Goal: Check status: Check status

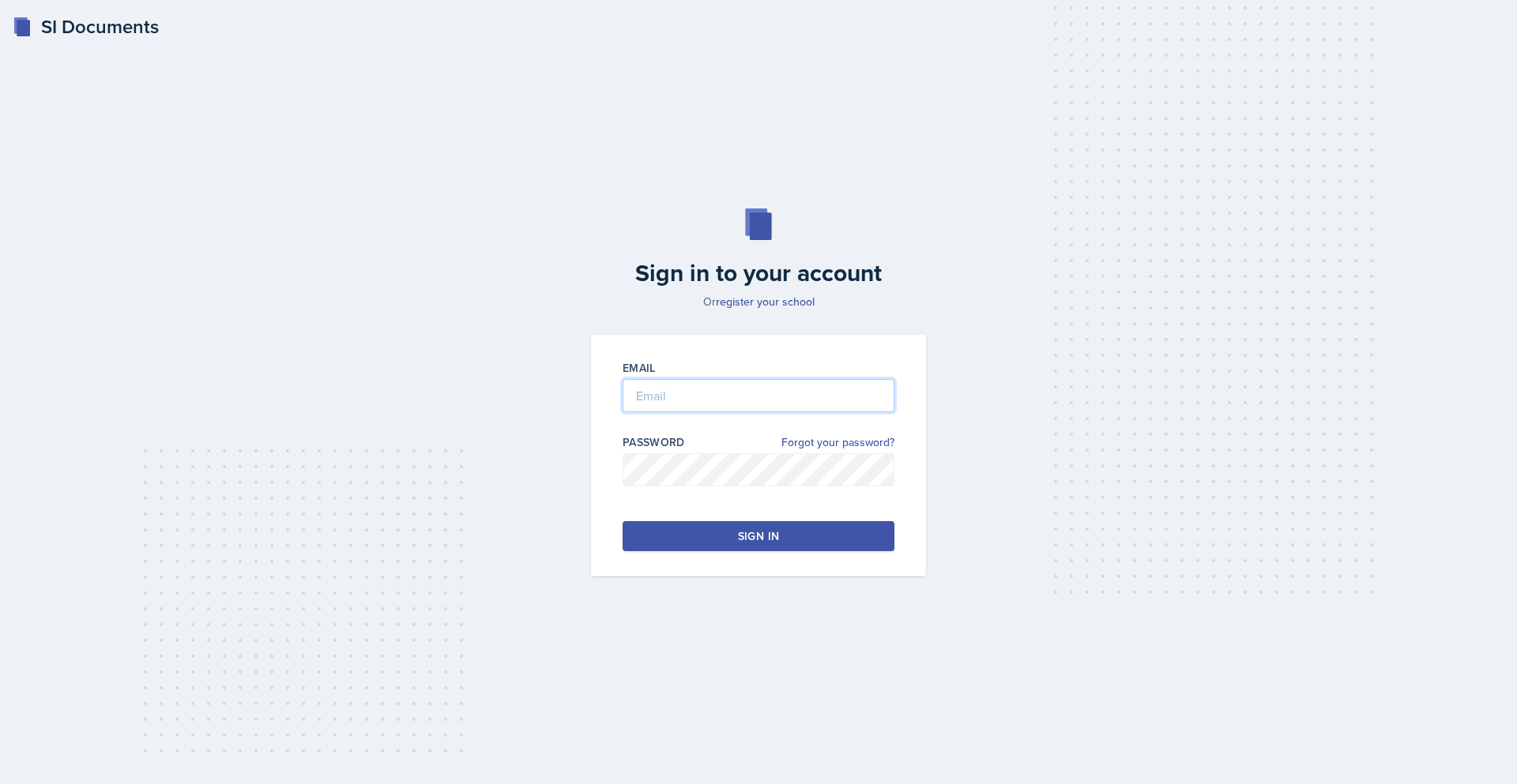
type input "[EMAIL_ADDRESS][DOMAIN_NAME]"
click at [800, 535] on button "Sign in" at bounding box center [758, 536] width 272 height 30
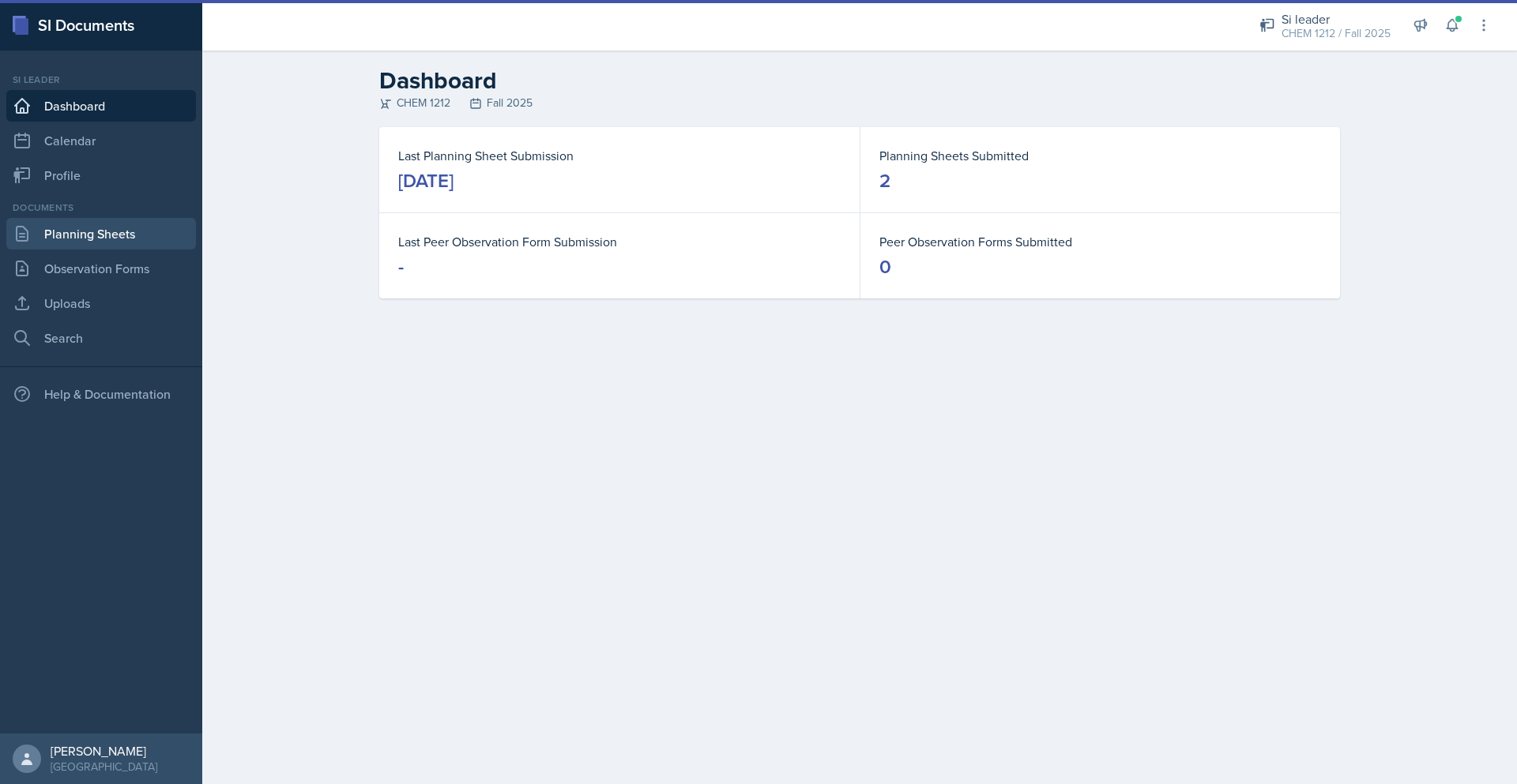
click at [121, 246] on link "Planning Sheets" at bounding box center [101, 233] width 190 height 32
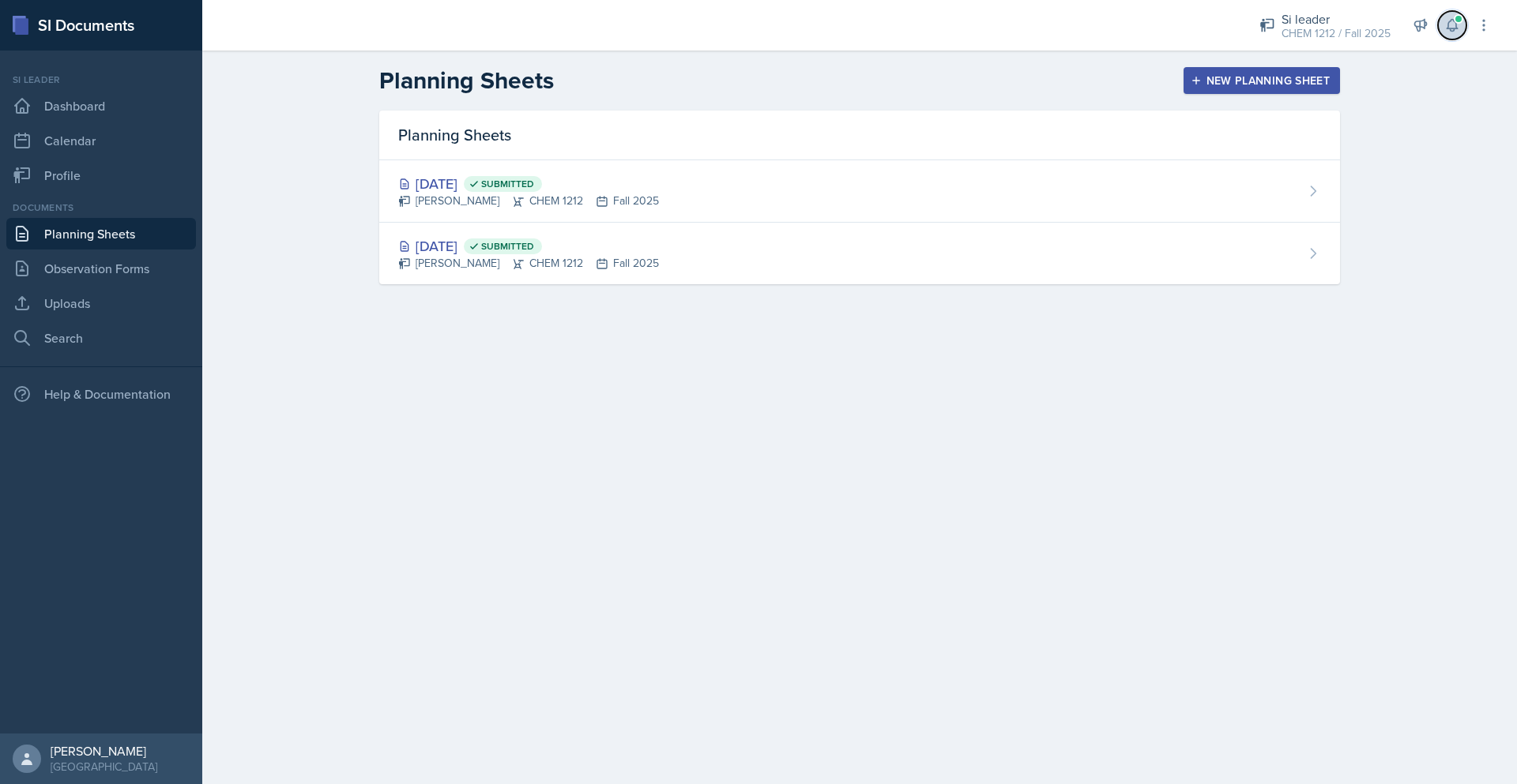
click at [1448, 18] on icon at bounding box center [1451, 25] width 16 height 16
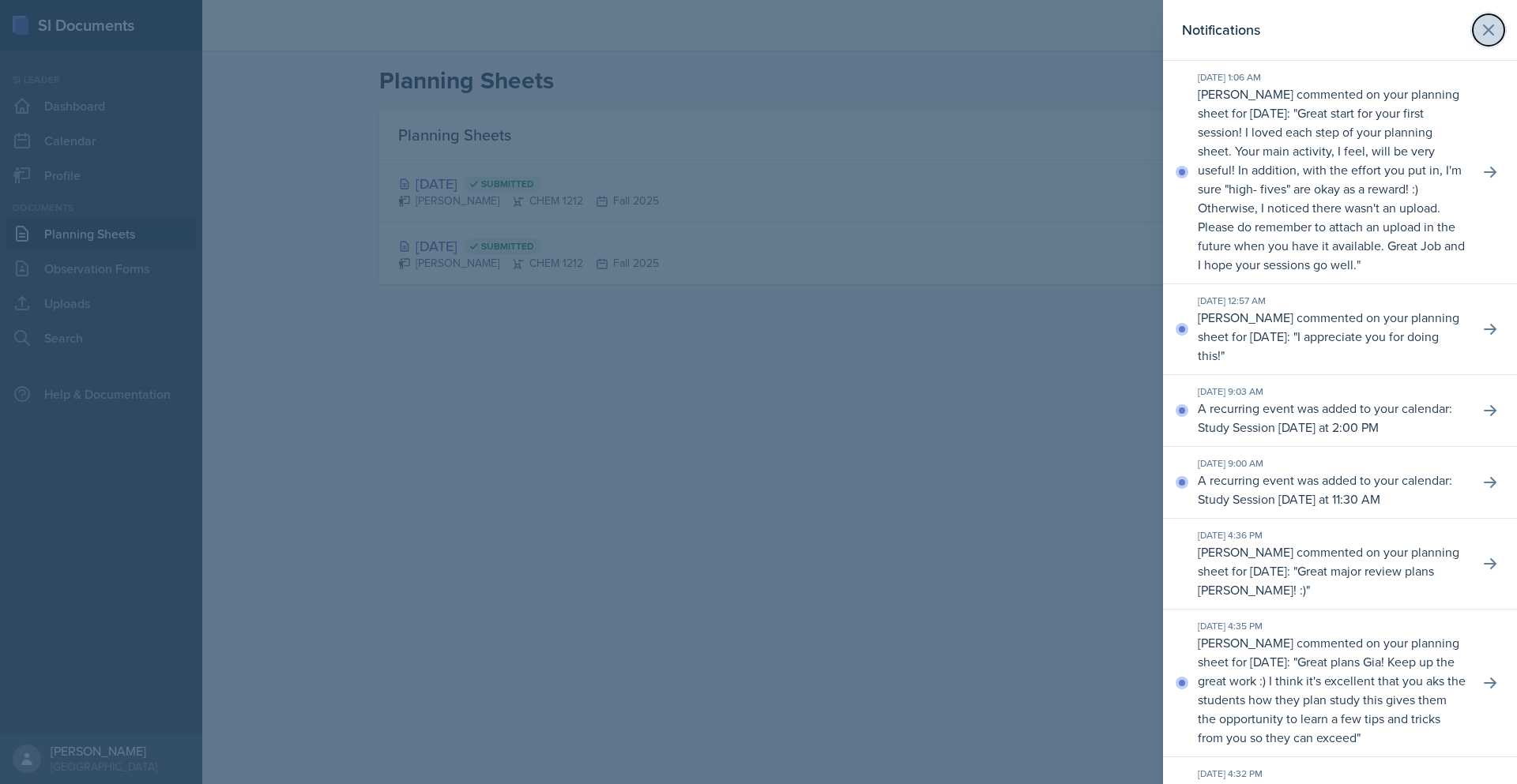
click at [1483, 28] on icon at bounding box center [1488, 29] width 9 height 9
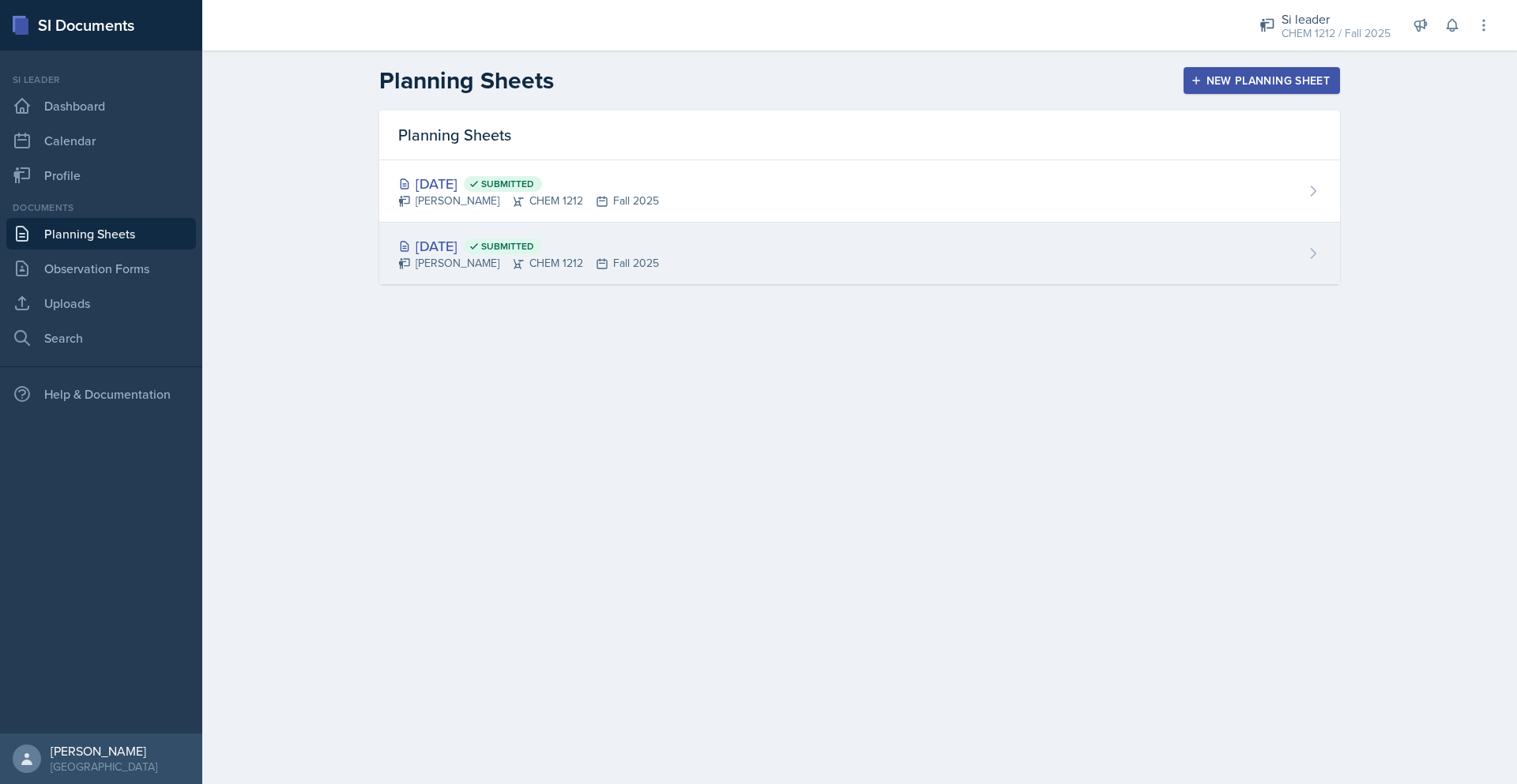
click at [931, 272] on div "[DATE] Submitted [PERSON_NAME] CHEM 1212 Fall 2025" at bounding box center [859, 252] width 961 height 61
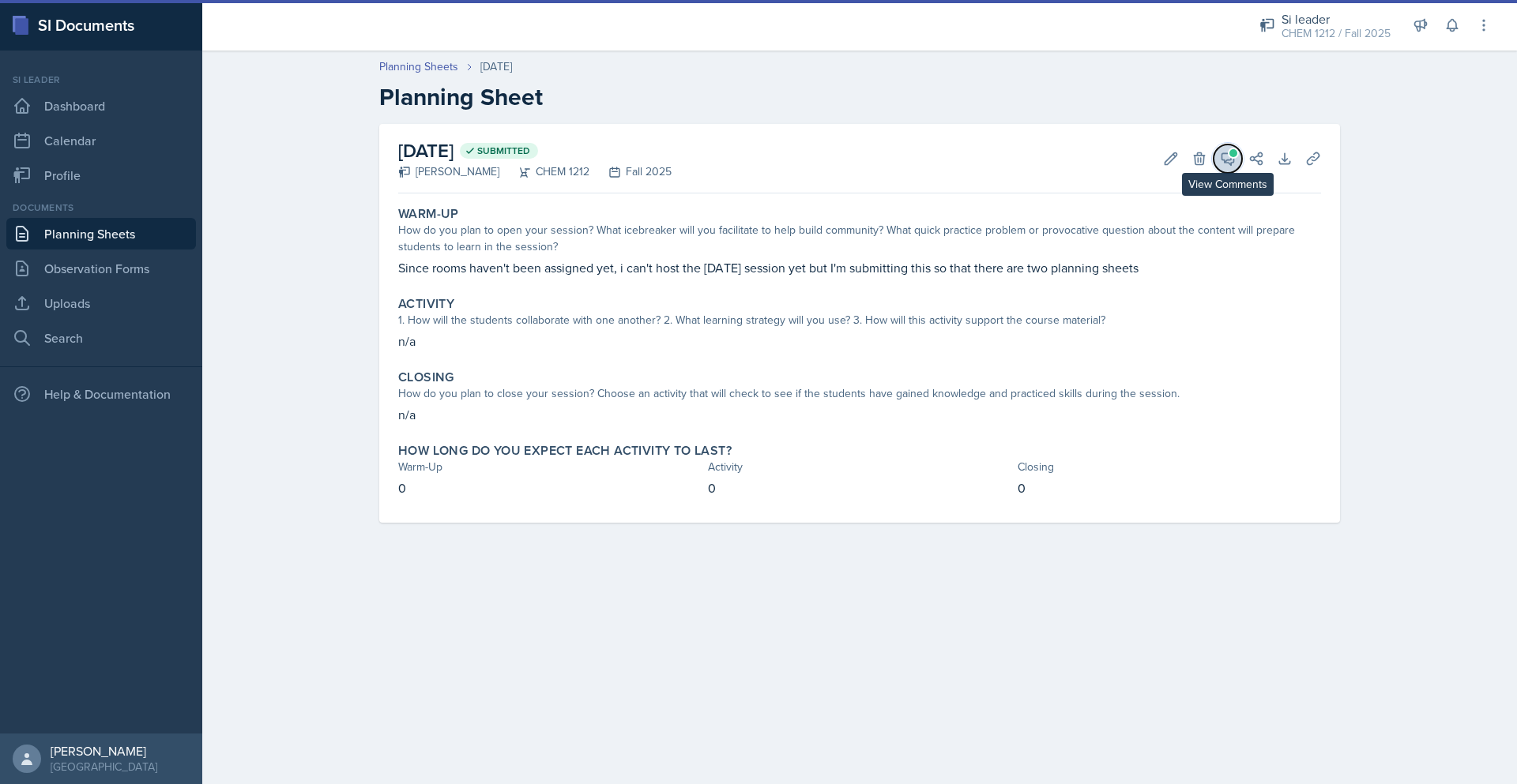
click at [1230, 156] on icon at bounding box center [1227, 159] width 16 height 16
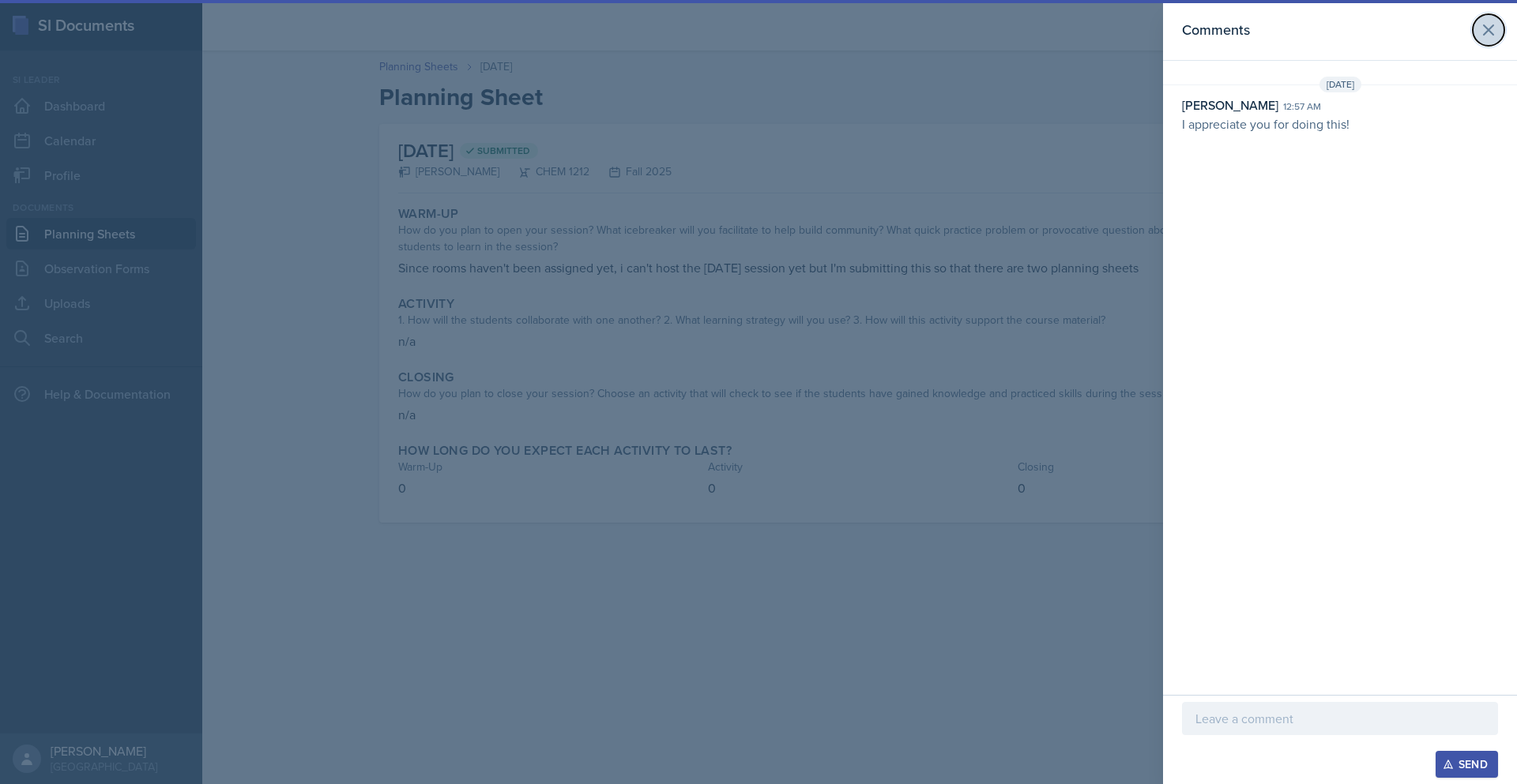
click at [1485, 28] on icon at bounding box center [1489, 30] width 19 height 19
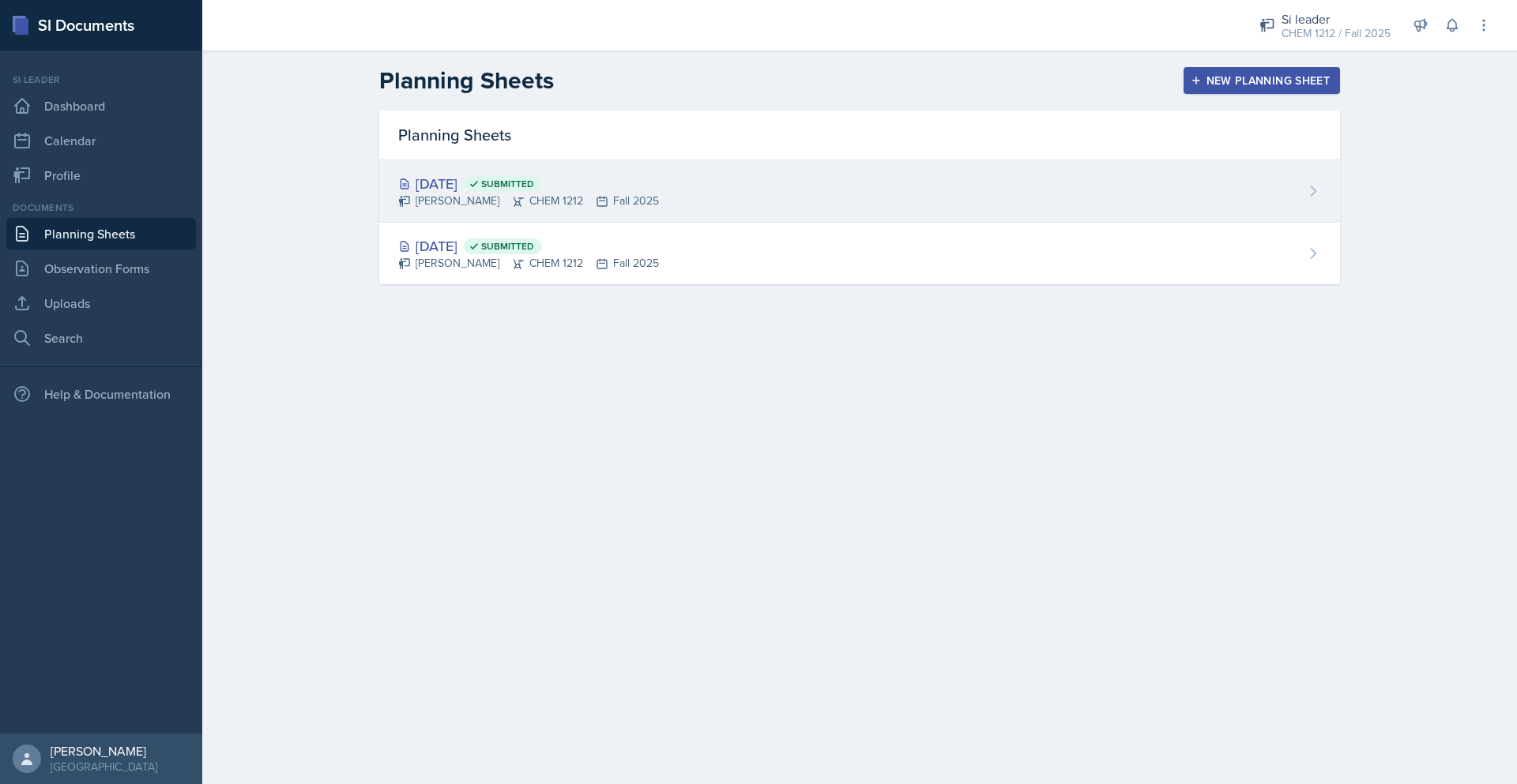
click at [748, 213] on div "[DATE] Submitted [PERSON_NAME] CHEM 1212 Fall 2025" at bounding box center [859, 191] width 961 height 62
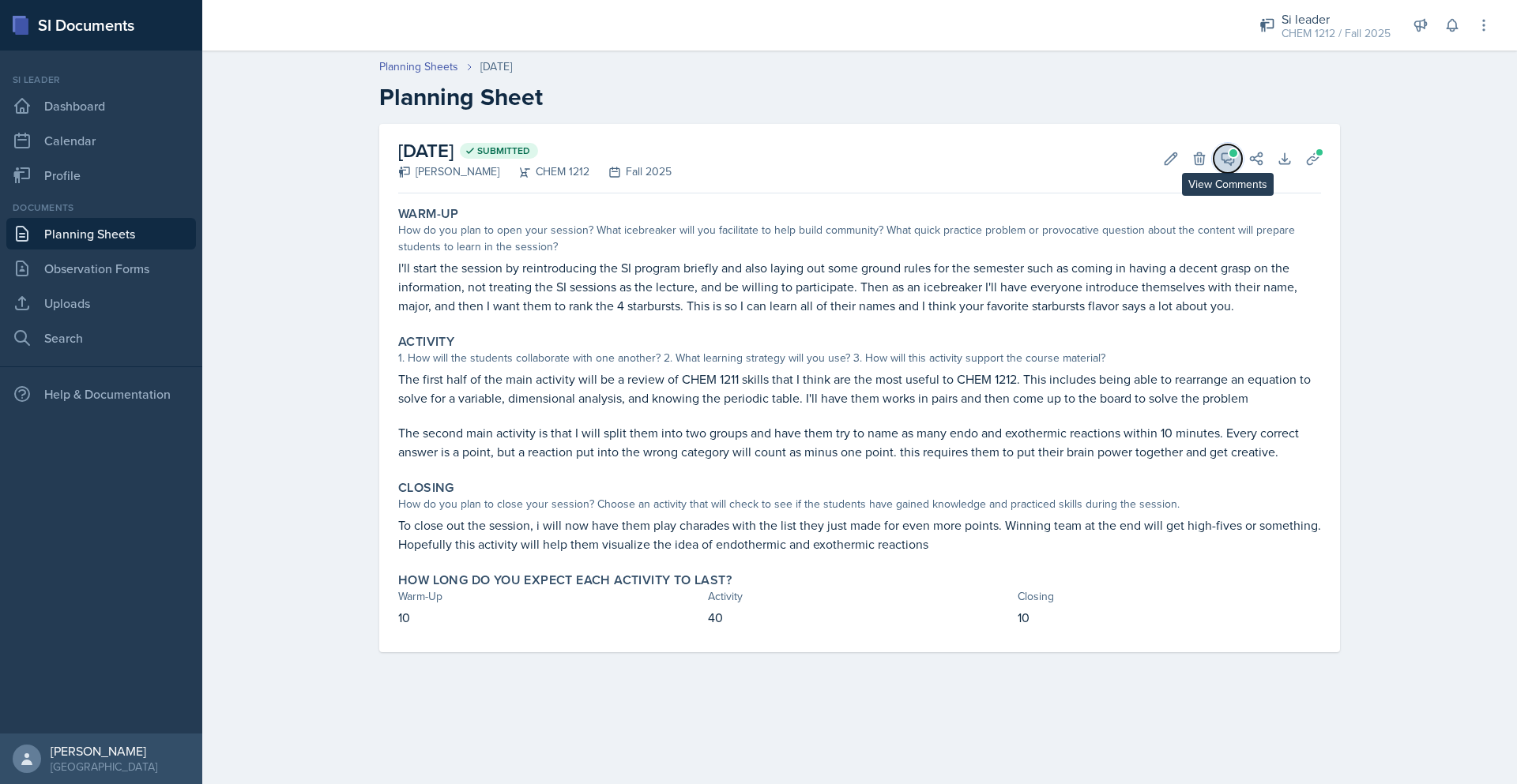
click at [1225, 159] on icon at bounding box center [1228, 159] width 12 height 12
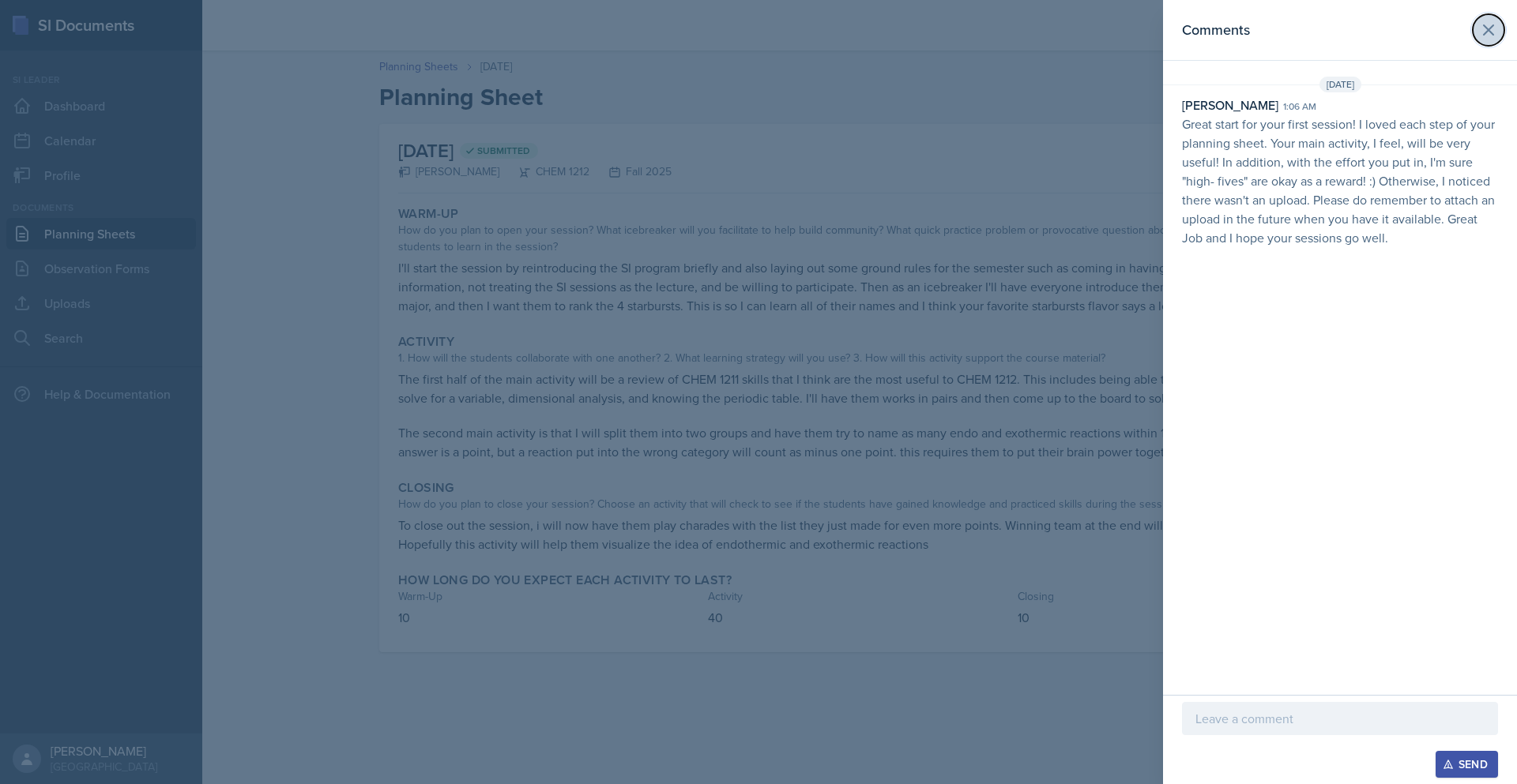
click at [1487, 28] on icon at bounding box center [1488, 29] width 9 height 9
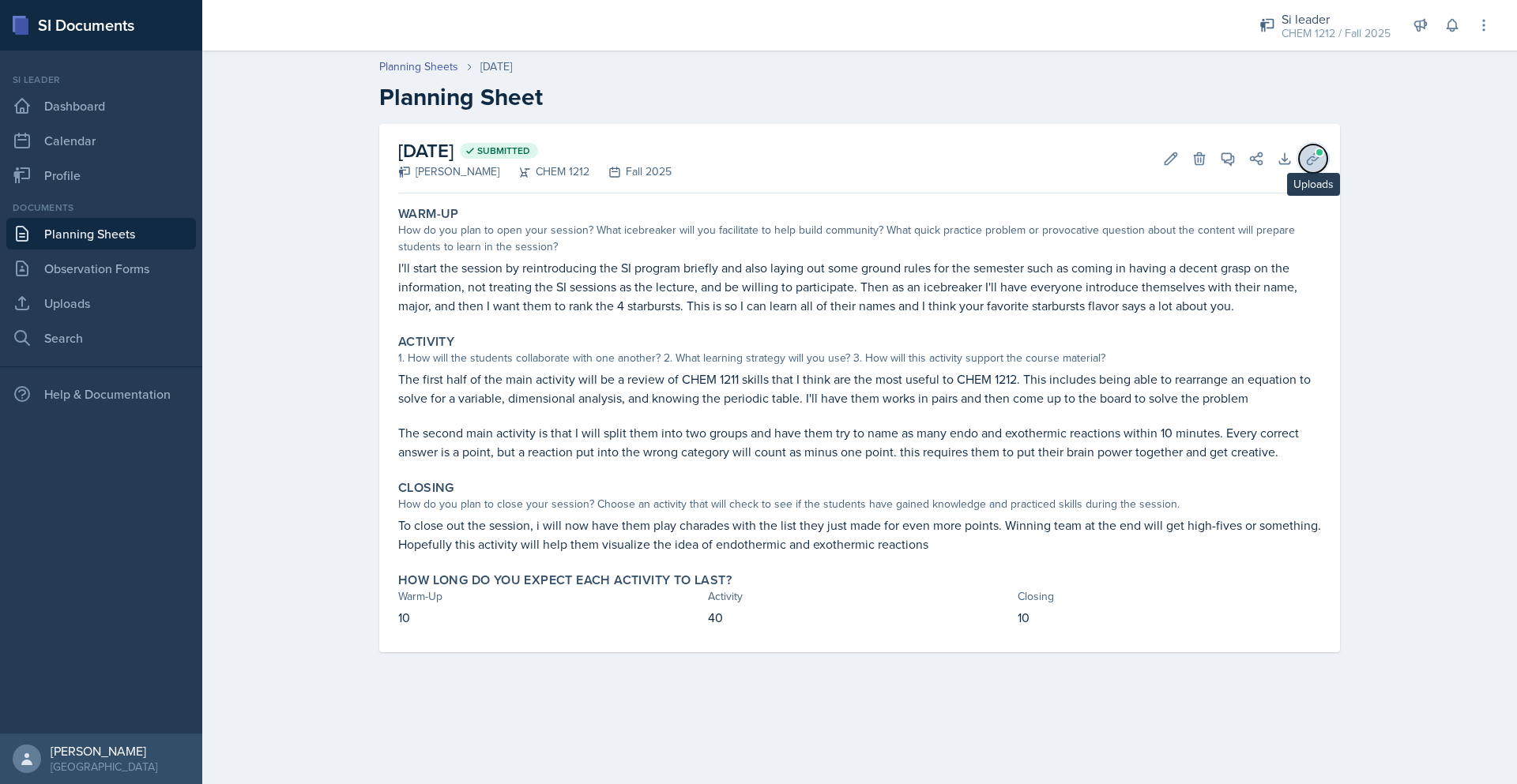
click at [1311, 162] on icon at bounding box center [1313, 159] width 16 height 16
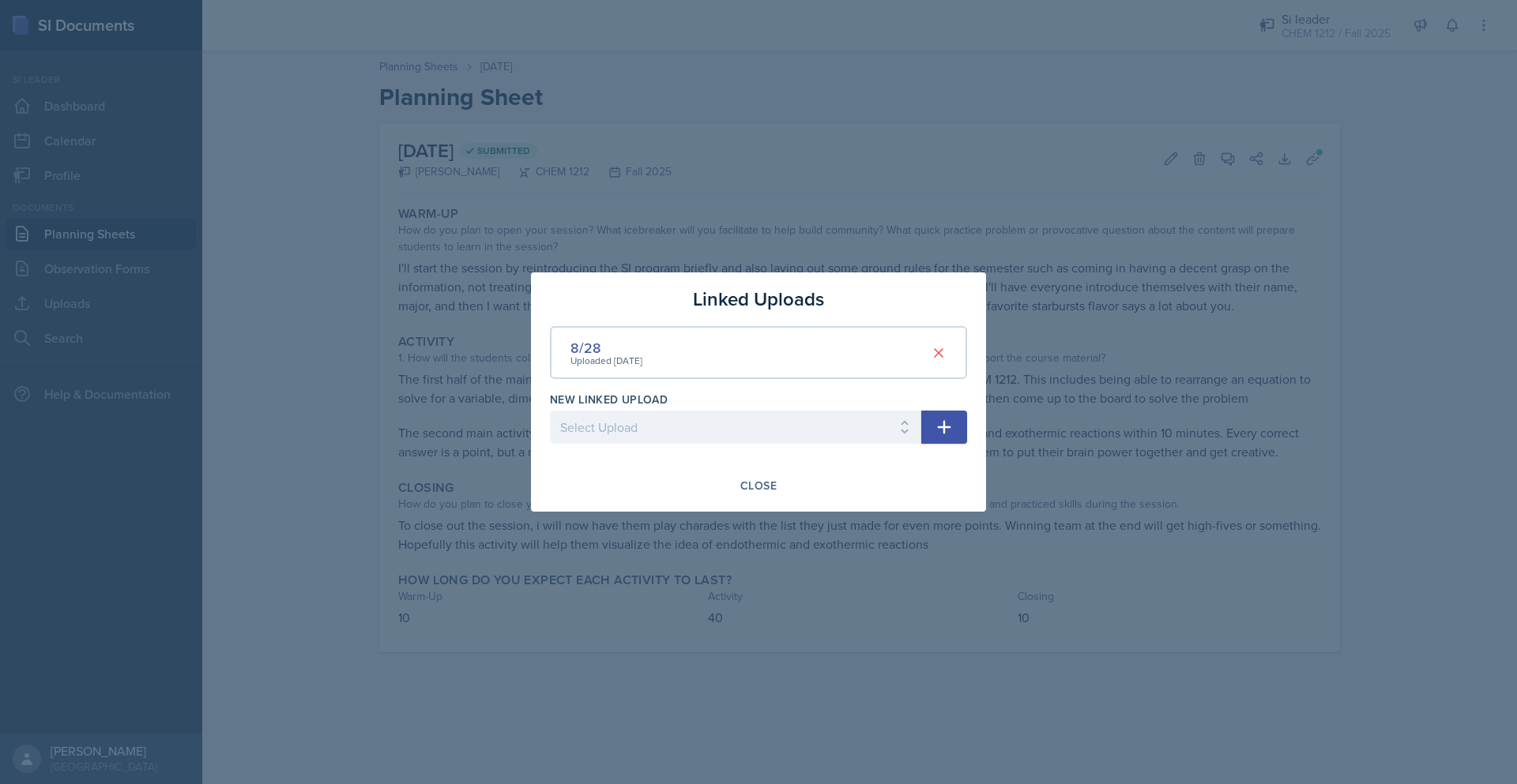
drag, startPoint x: 758, startPoint y: 484, endPoint x: 564, endPoint y: 460, distance: 195.5
click at [757, 484] on div "Close" at bounding box center [758, 485] width 36 height 13
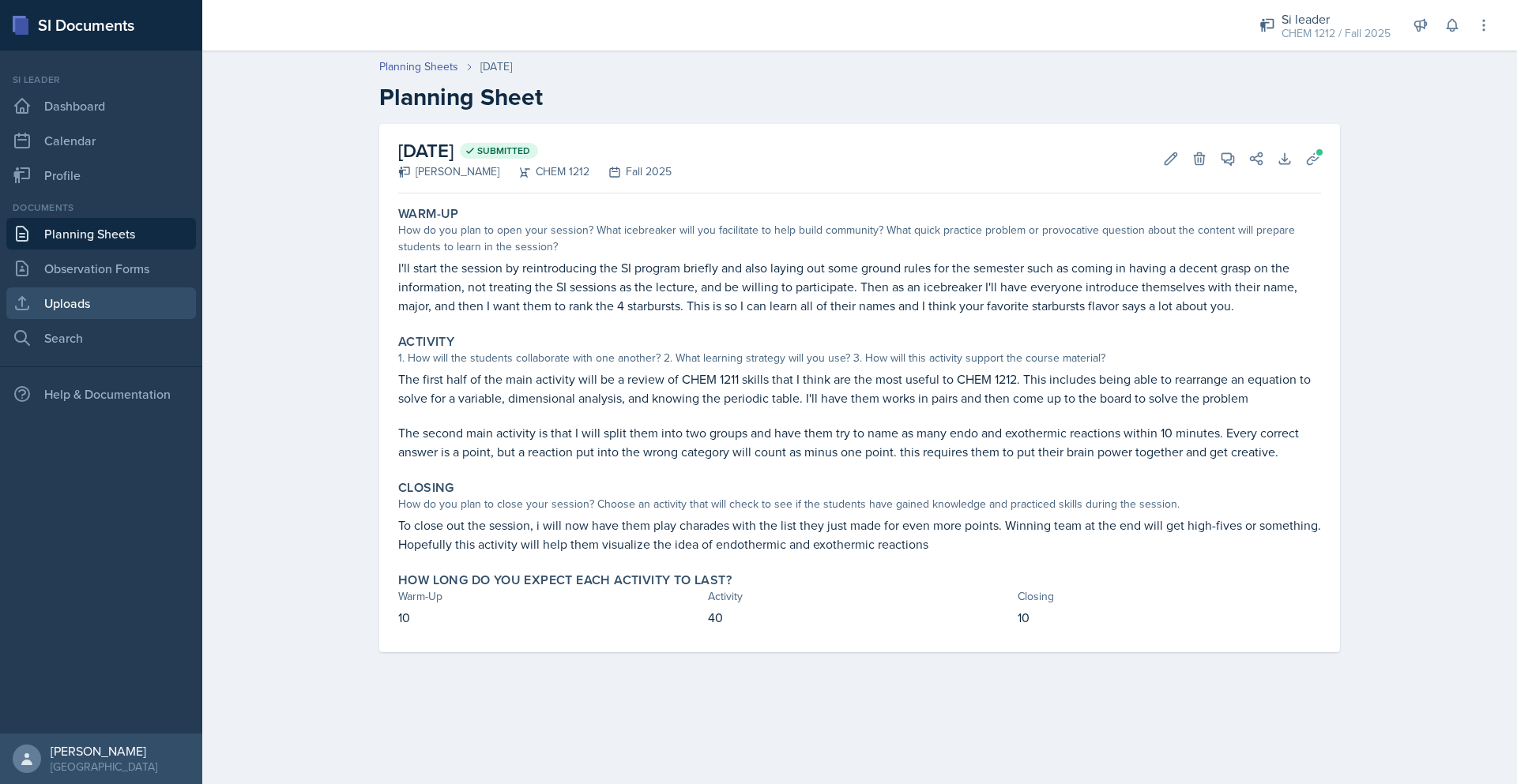
click at [109, 298] on link "Uploads" at bounding box center [101, 303] width 190 height 32
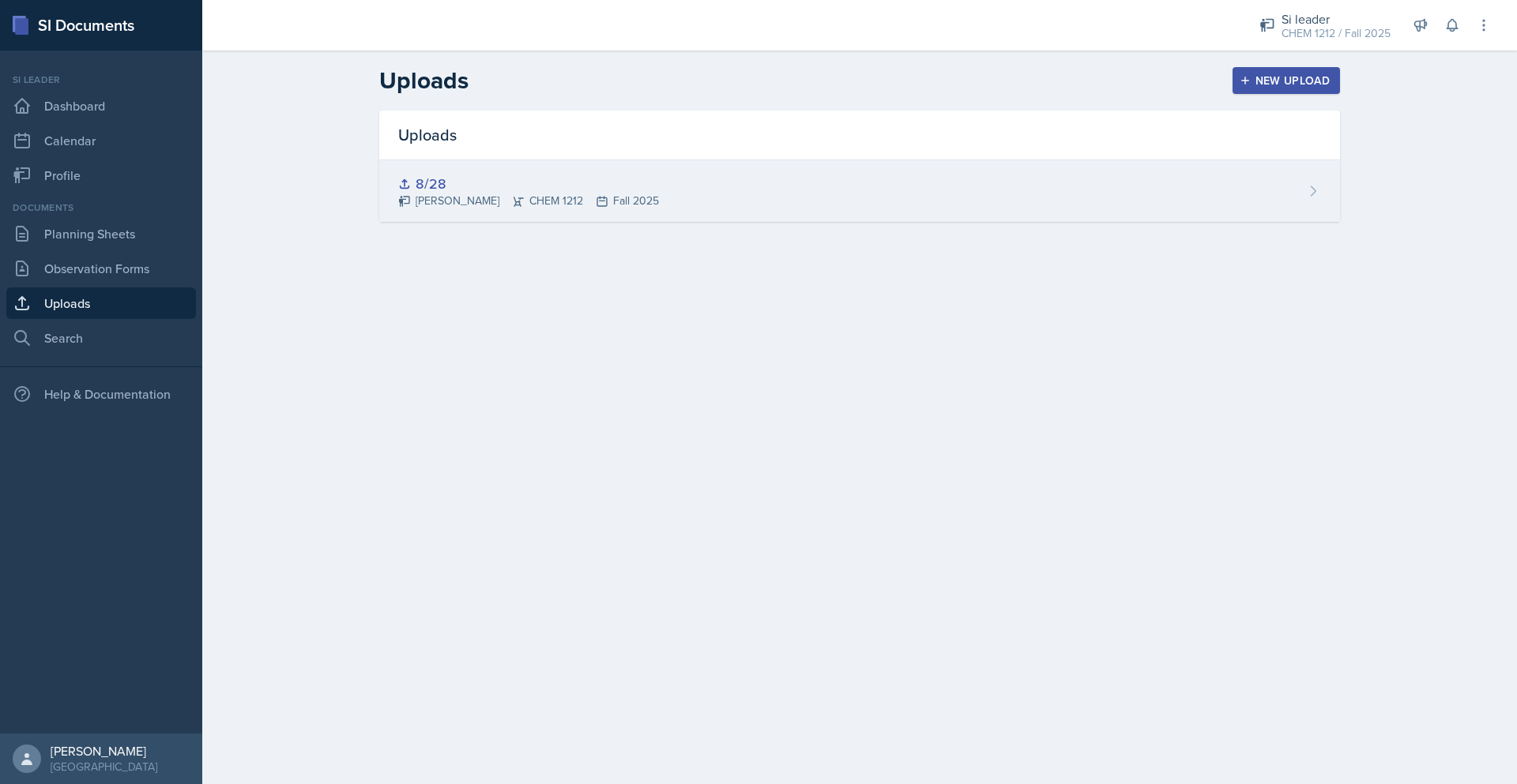
click at [482, 181] on div "8/28" at bounding box center [528, 184] width 260 height 22
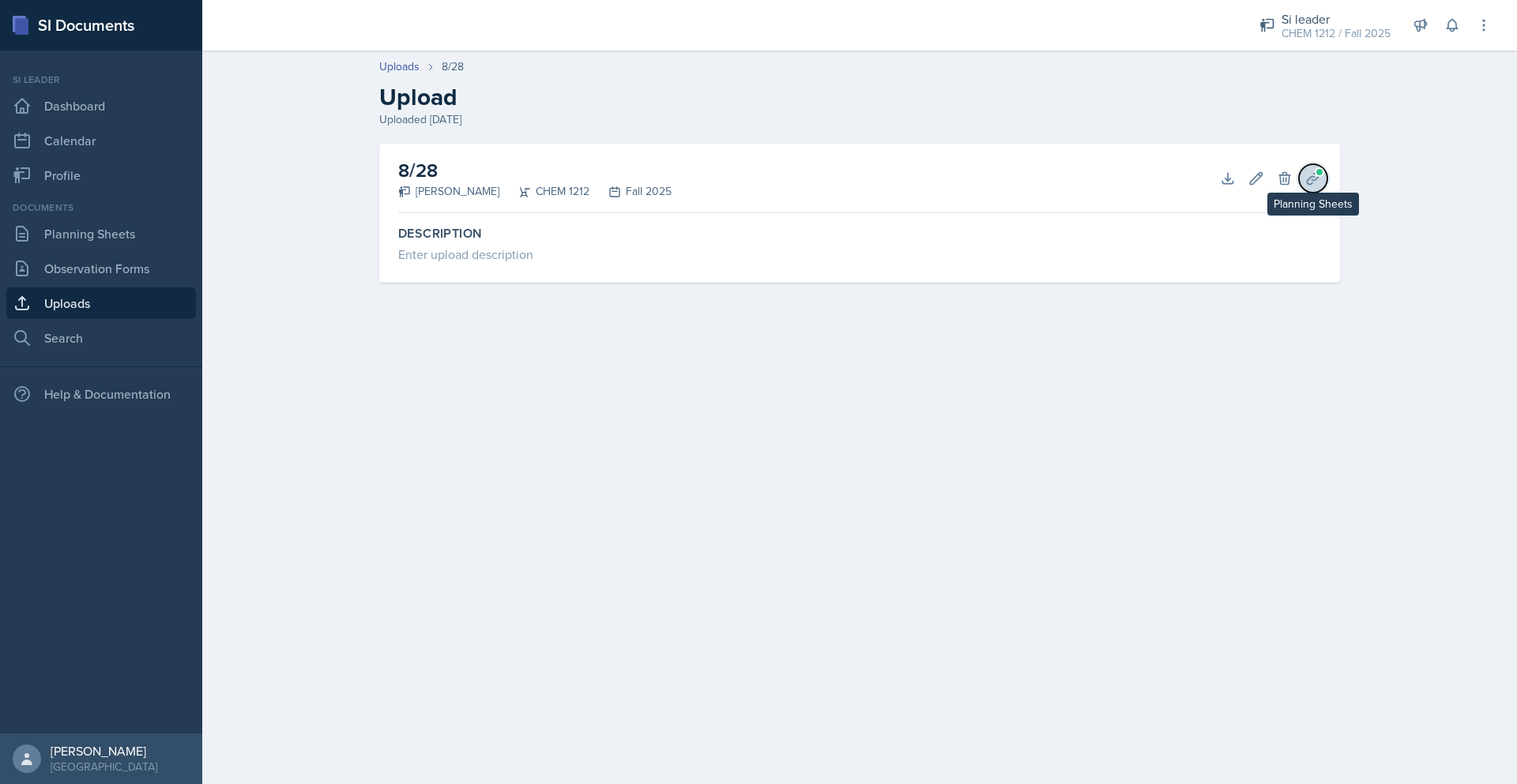
click at [1305, 174] on icon at bounding box center [1313, 178] width 16 height 16
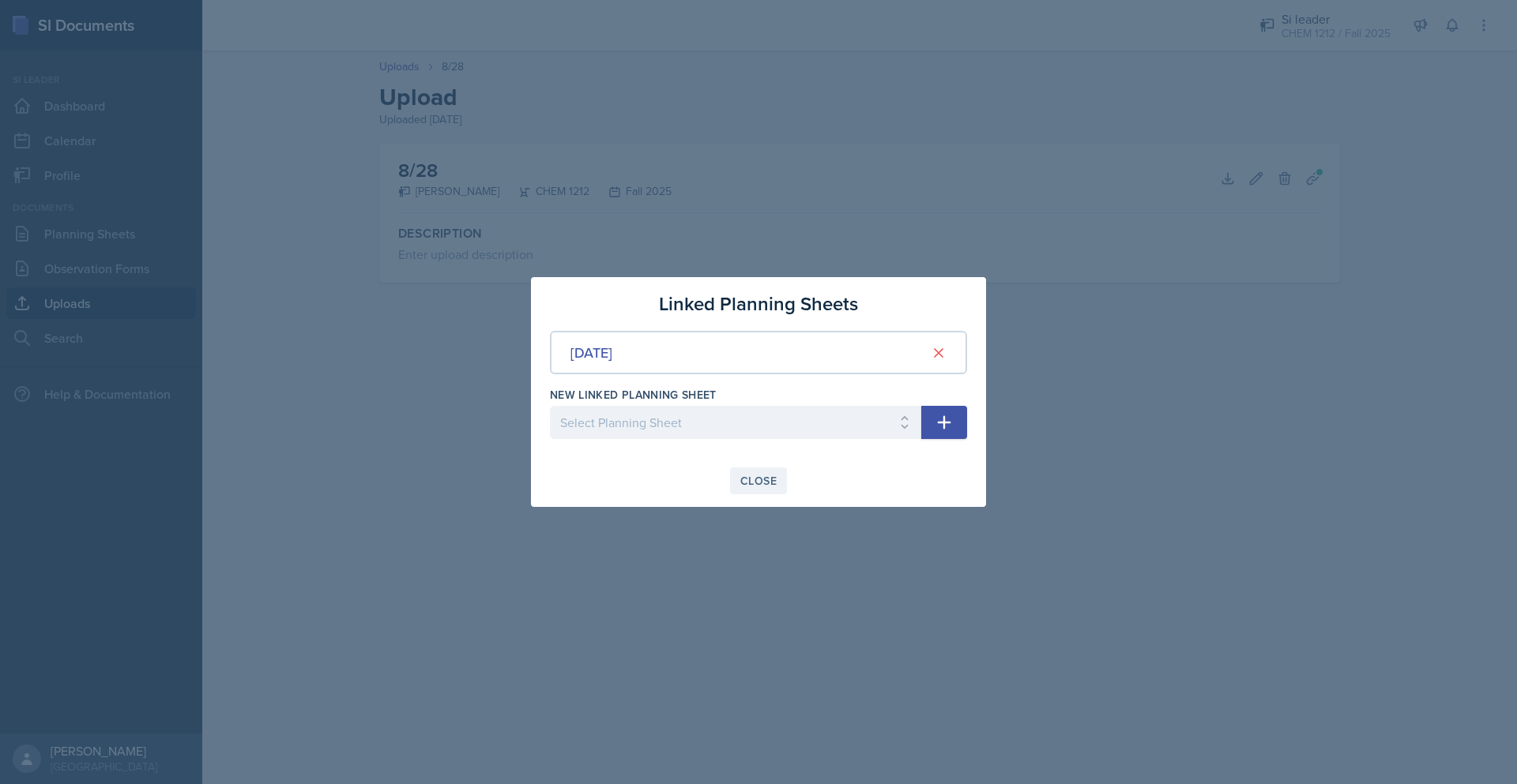
click at [774, 481] on div "Close" at bounding box center [758, 481] width 36 height 13
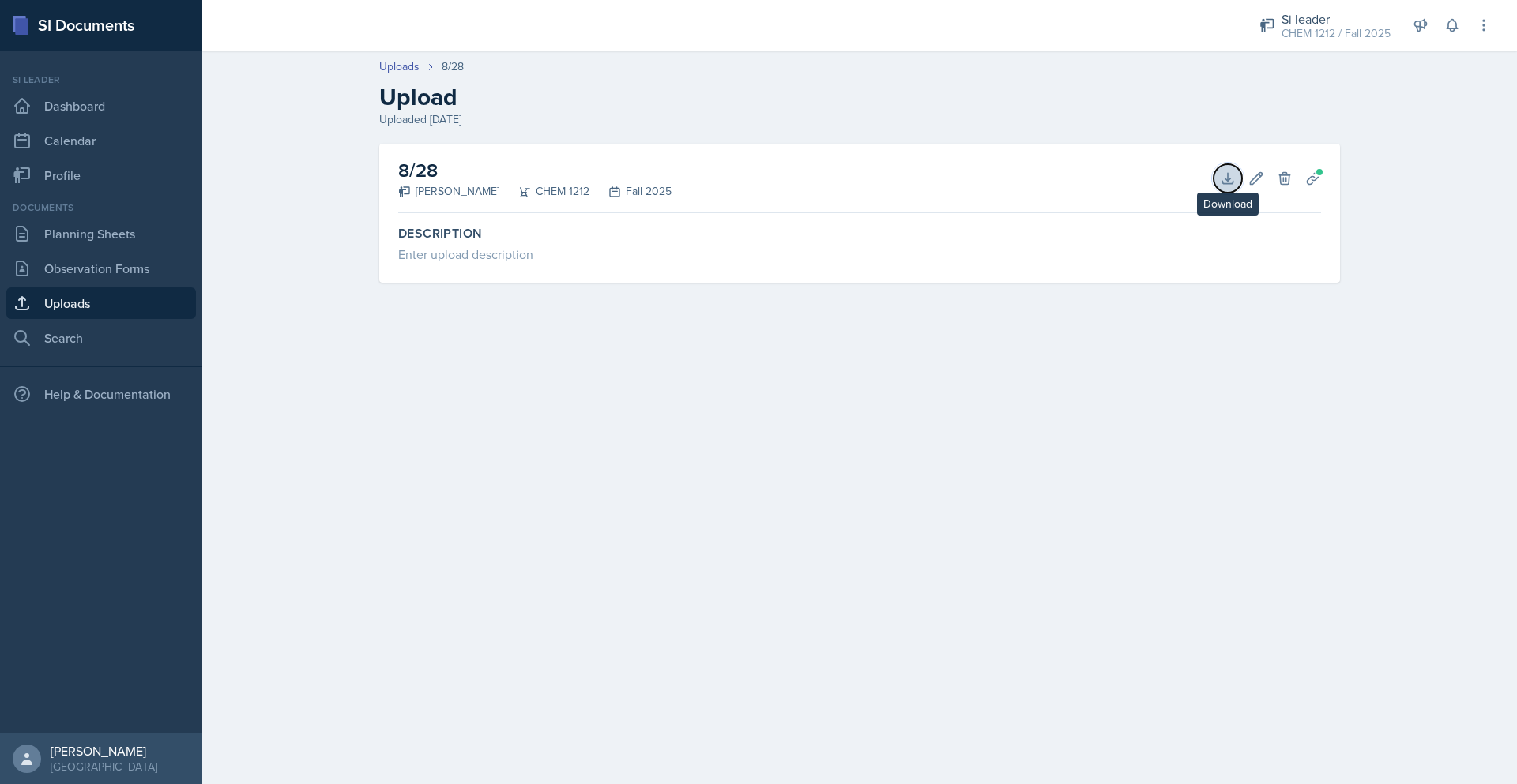
click at [1222, 173] on icon at bounding box center [1227, 178] width 16 height 16
click at [1359, 109] on div "Uploads 8/28 Upload Uploaded [DATE]" at bounding box center [859, 93] width 1011 height 70
click at [168, 250] on div "Documents Planning Sheets Observation Forms Uploads Search" at bounding box center [101, 277] width 190 height 153
click at [170, 239] on link "Planning Sheets" at bounding box center [101, 233] width 190 height 32
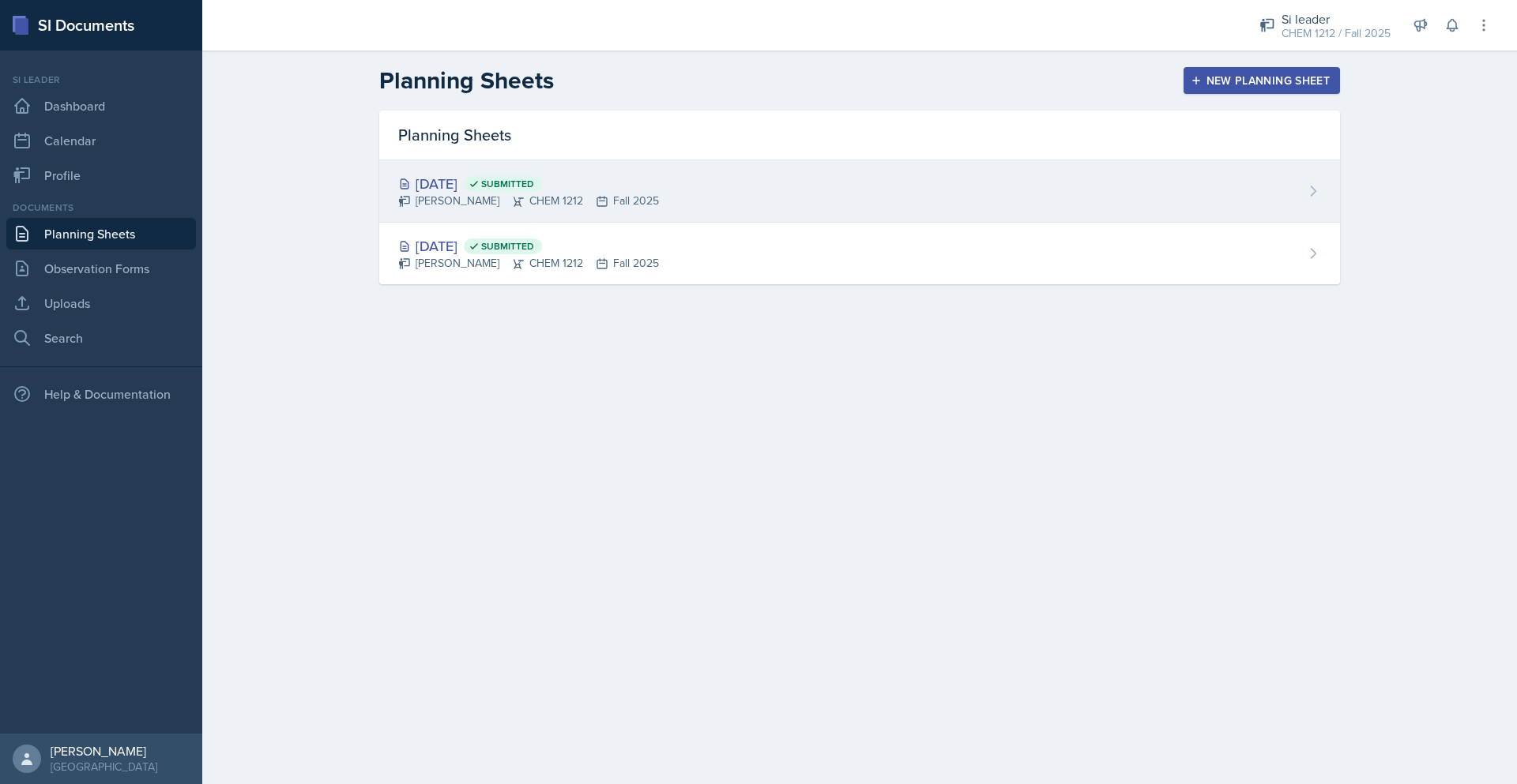
click at [808, 203] on div "[DATE] Submitted [PERSON_NAME] CHEM 1212 Fall 2025" at bounding box center [859, 191] width 961 height 62
